Goal: Task Accomplishment & Management: Use online tool/utility

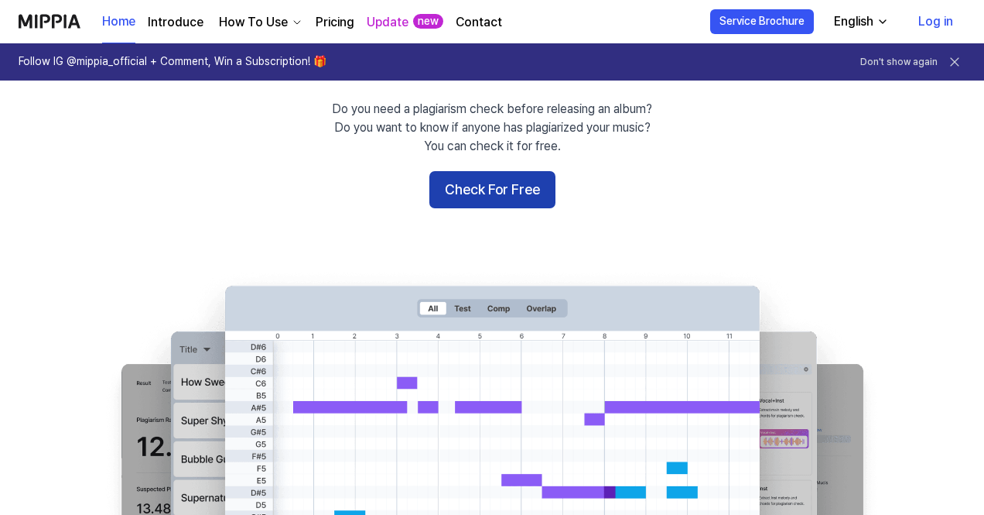
click at [515, 190] on button "Check For Free" at bounding box center [493, 189] width 126 height 37
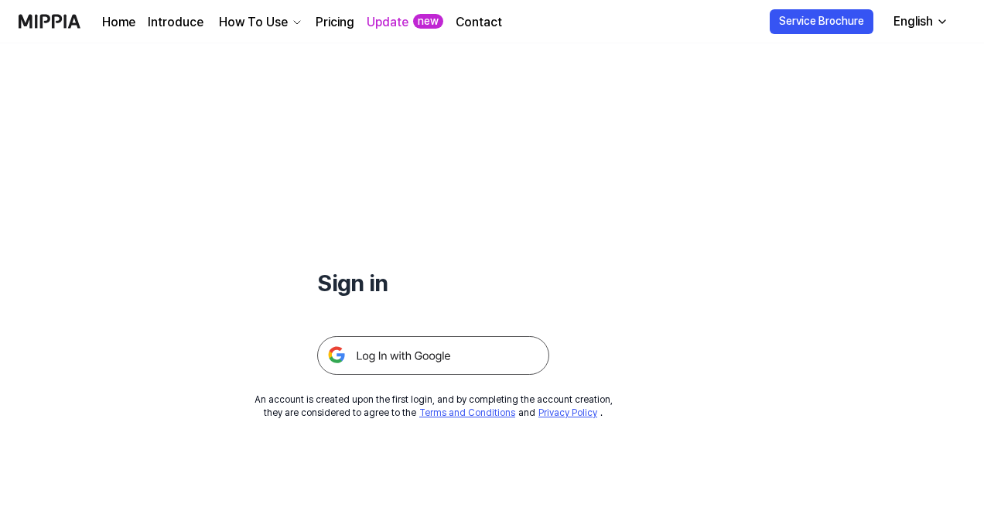
scroll to position [97, 0]
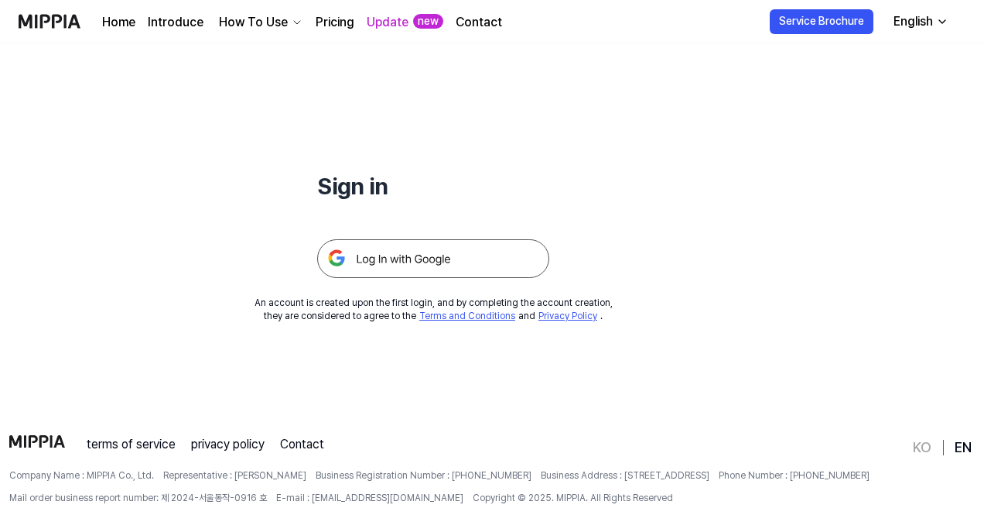
click at [426, 252] on img at bounding box center [433, 258] width 232 height 39
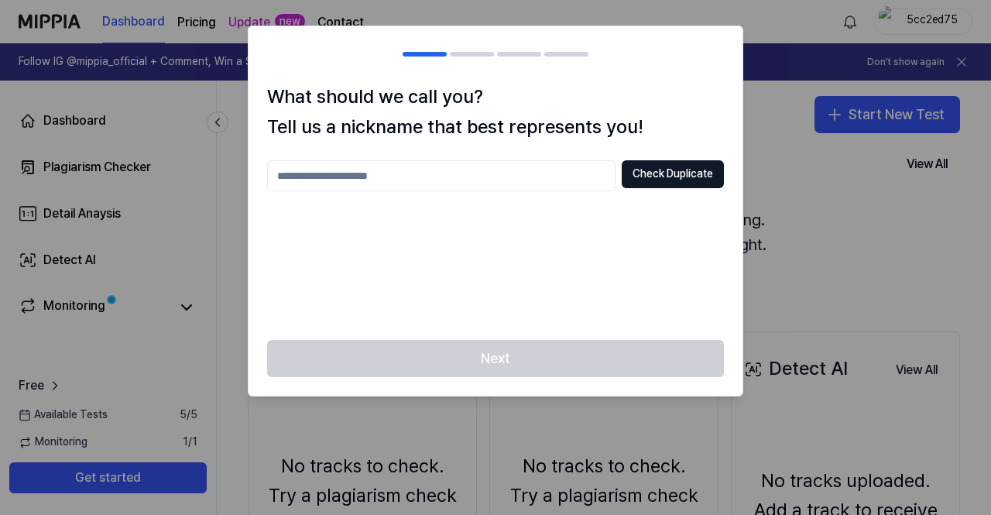
click at [413, 170] on input "text" at bounding box center [441, 175] width 348 height 31
type input "*********"
click at [687, 187] on button "Check Duplicate" at bounding box center [672, 174] width 102 height 28
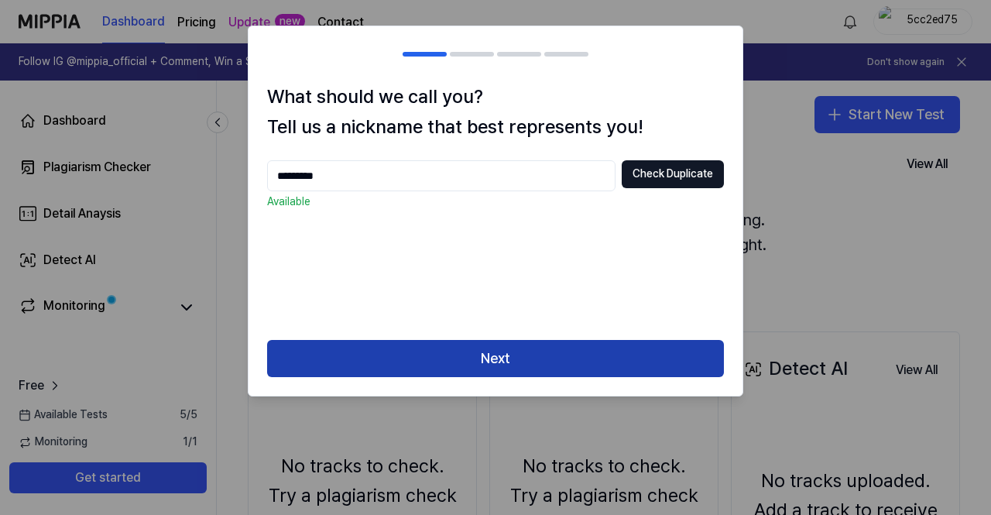
click at [541, 341] on button "Next" at bounding box center [495, 358] width 457 height 37
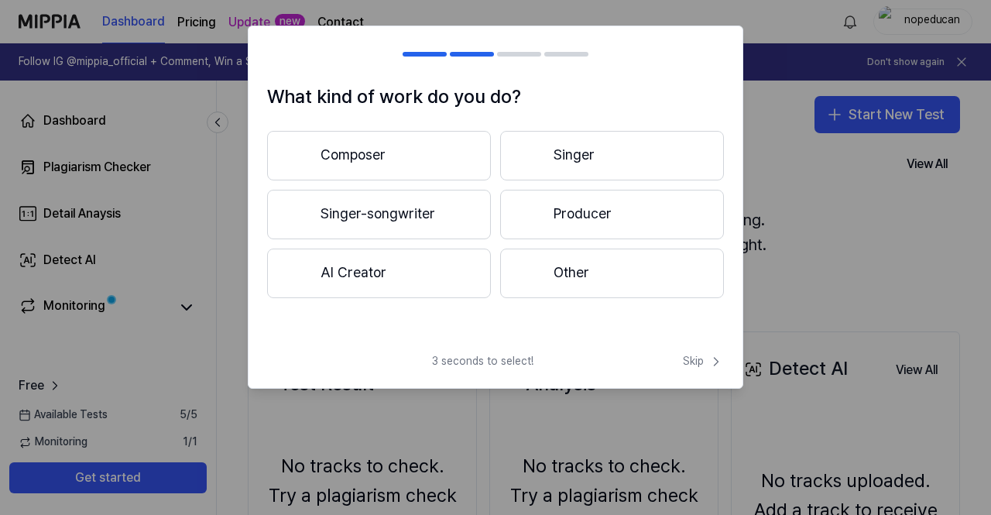
click at [526, 364] on span "3 seconds to select!" at bounding box center [482, 361] width 101 height 15
click at [569, 270] on button "Other" at bounding box center [612, 273] width 224 height 50
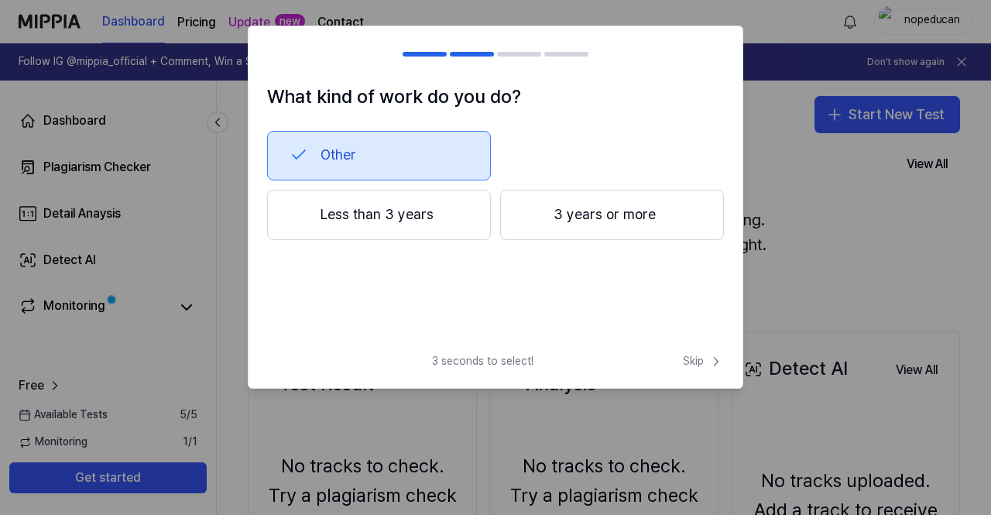
click at [362, 213] on button "Less than 3 years" at bounding box center [379, 215] width 224 height 51
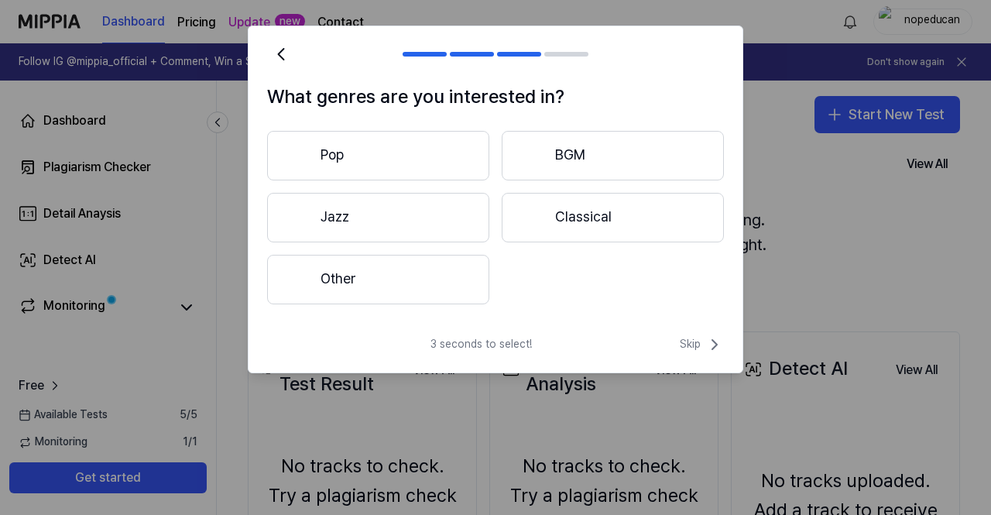
click at [582, 217] on button "Classical" at bounding box center [613, 218] width 222 height 50
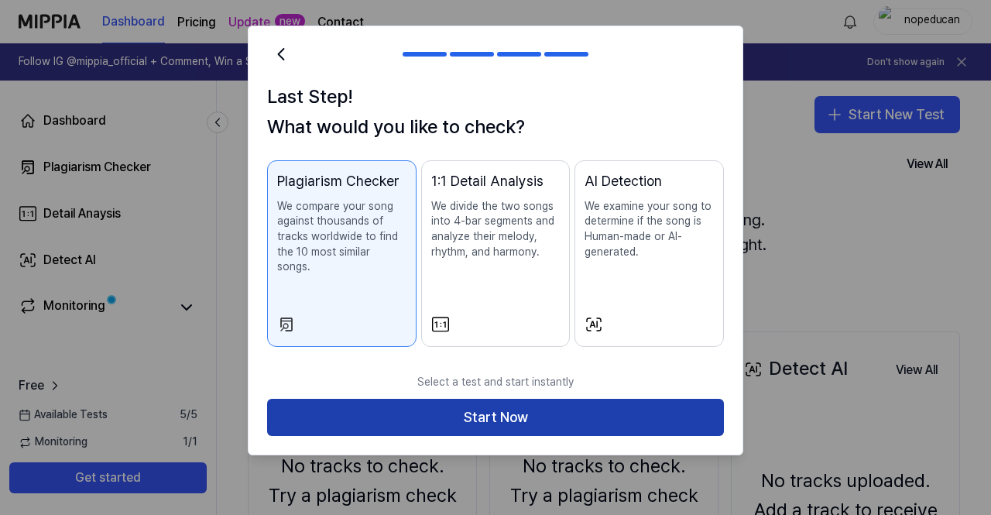
click at [504, 411] on button "Start Now" at bounding box center [495, 417] width 457 height 37
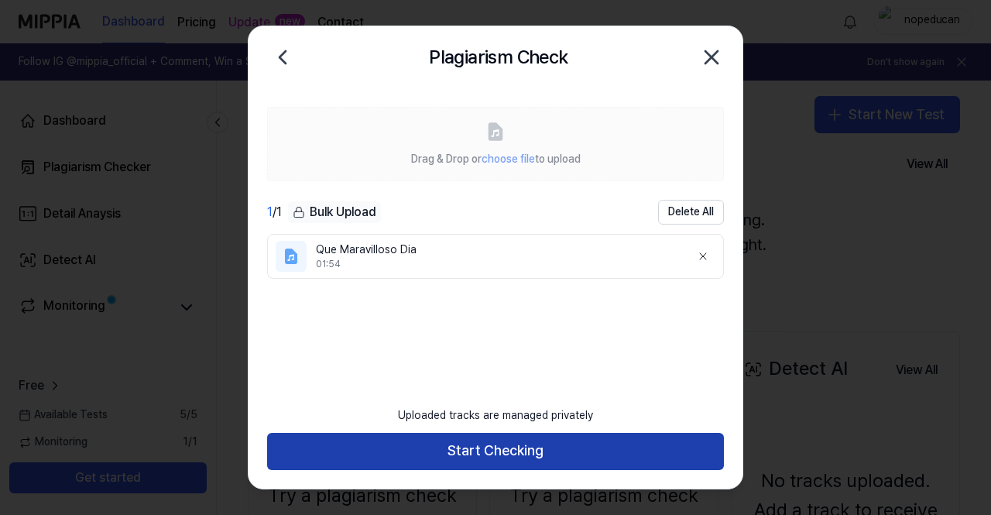
click at [517, 457] on button "Start Checking" at bounding box center [495, 451] width 457 height 37
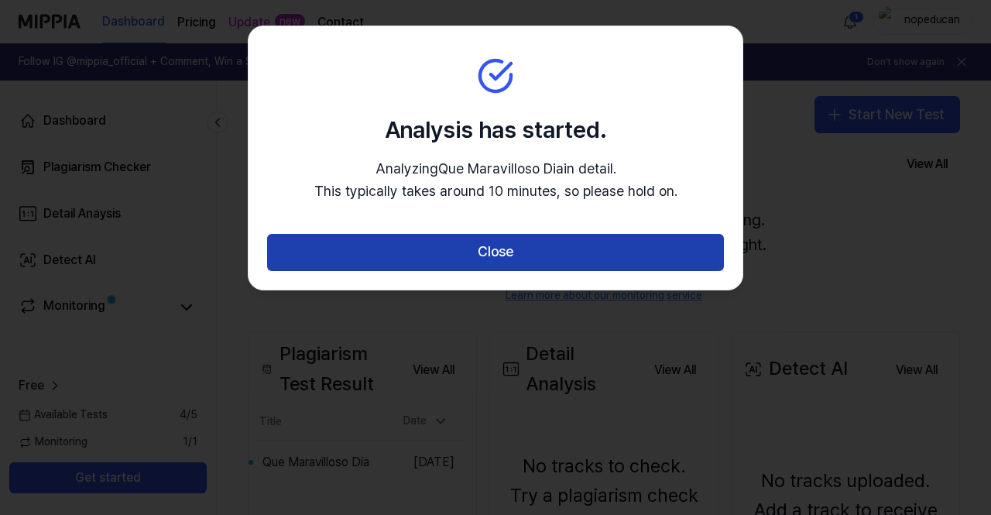
click at [546, 261] on button "Close" at bounding box center [495, 252] width 457 height 37
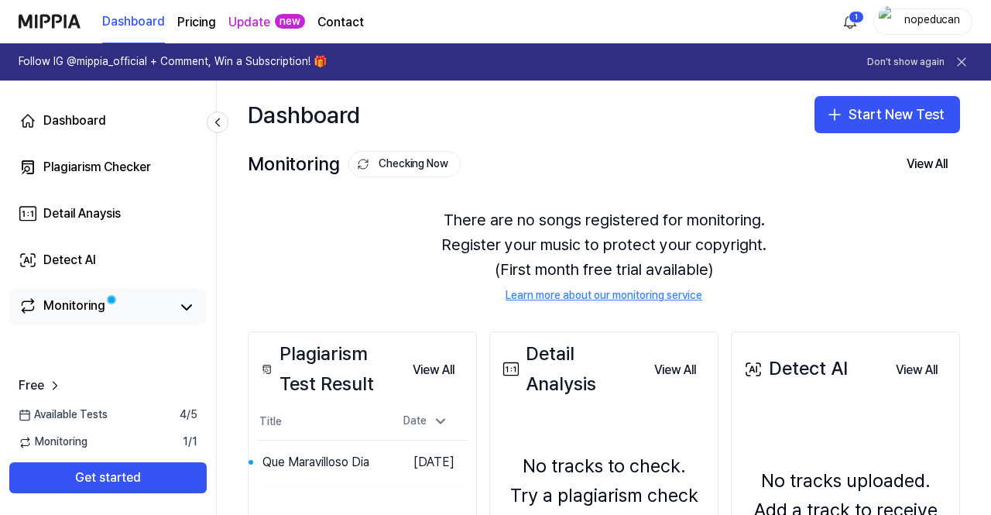
drag, startPoint x: 173, startPoint y: 290, endPoint x: 142, endPoint y: 306, distance: 34.6
click at [142, 306] on div "Monitoring" at bounding box center [107, 306] width 197 height 37
click at [142, 306] on link "Monitoring" at bounding box center [94, 307] width 151 height 22
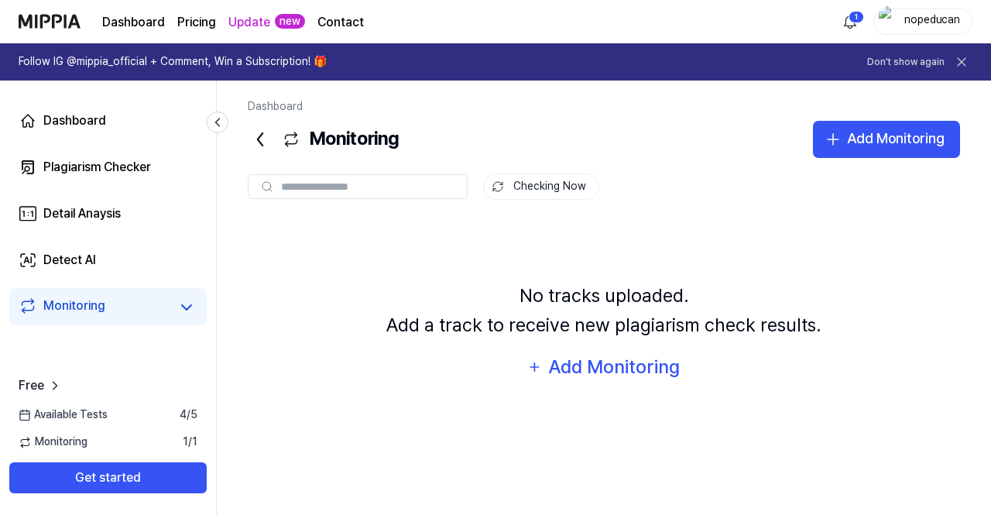
click at [142, 306] on link "Monitoring" at bounding box center [94, 307] width 151 height 22
click at [125, 250] on link "Detect AI" at bounding box center [107, 259] width 197 height 37
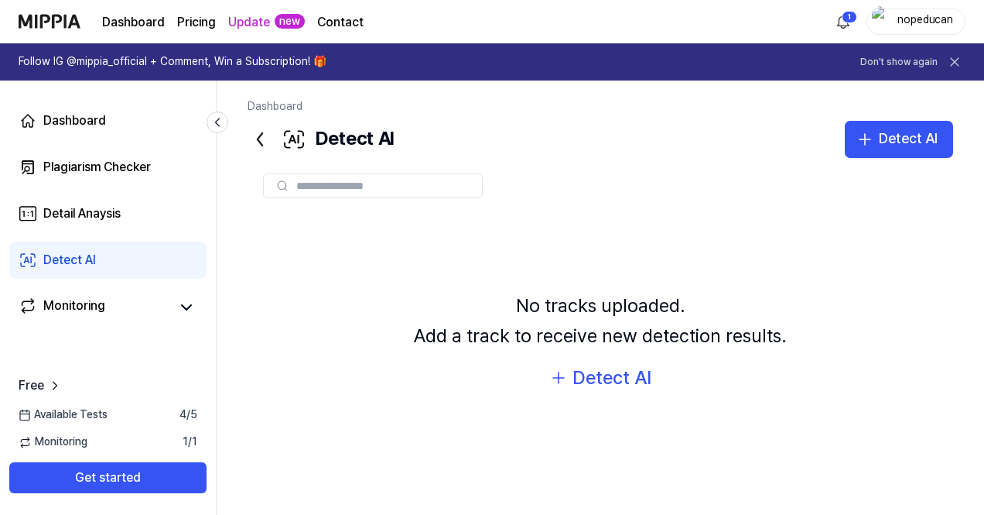
click at [125, 250] on link "Detect AI" at bounding box center [107, 259] width 197 height 37
